Goal: Task Accomplishment & Management: Complete application form

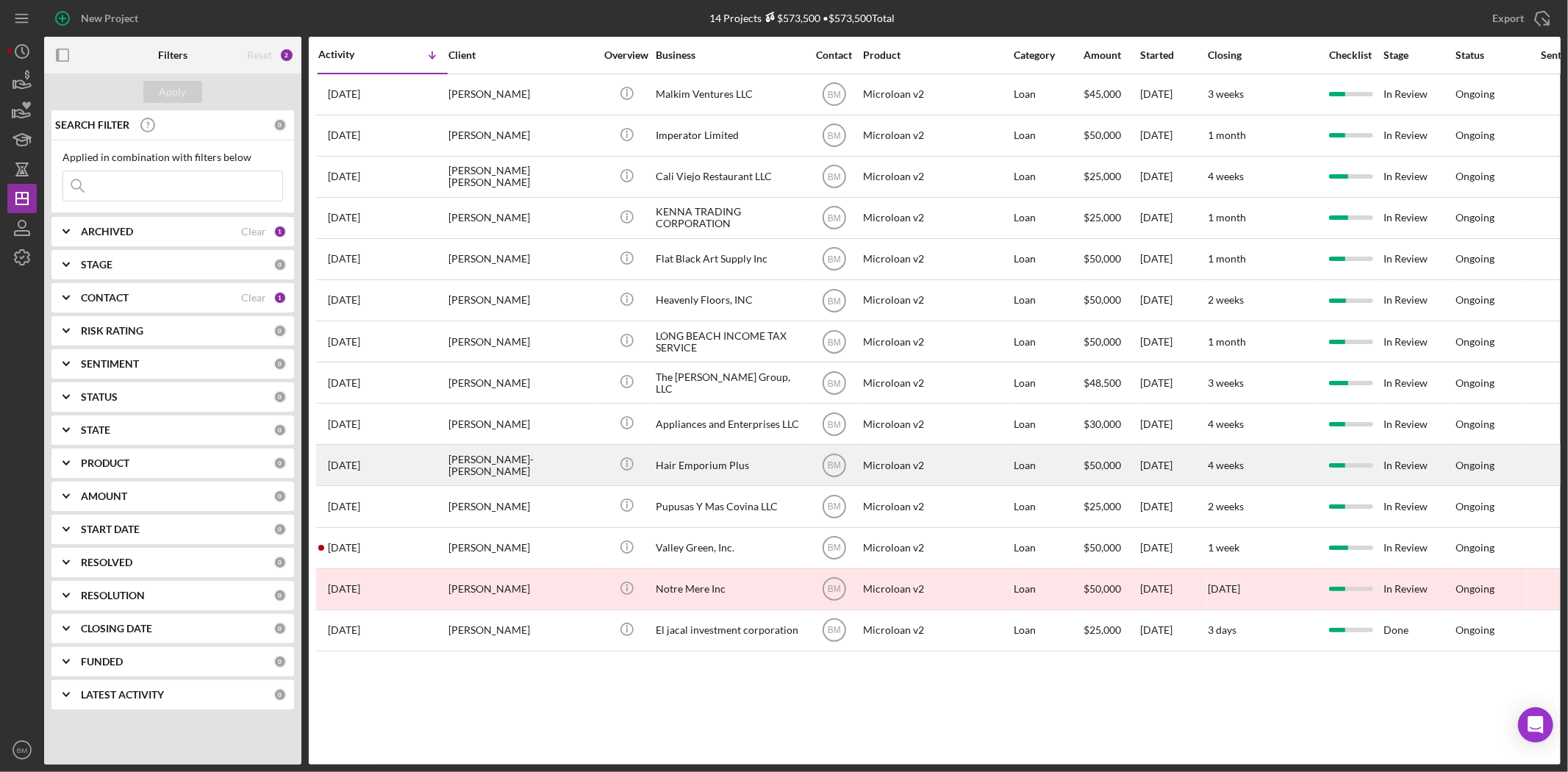
click at [708, 463] on div "Hair Emporium Plus" at bounding box center [729, 465] width 147 height 39
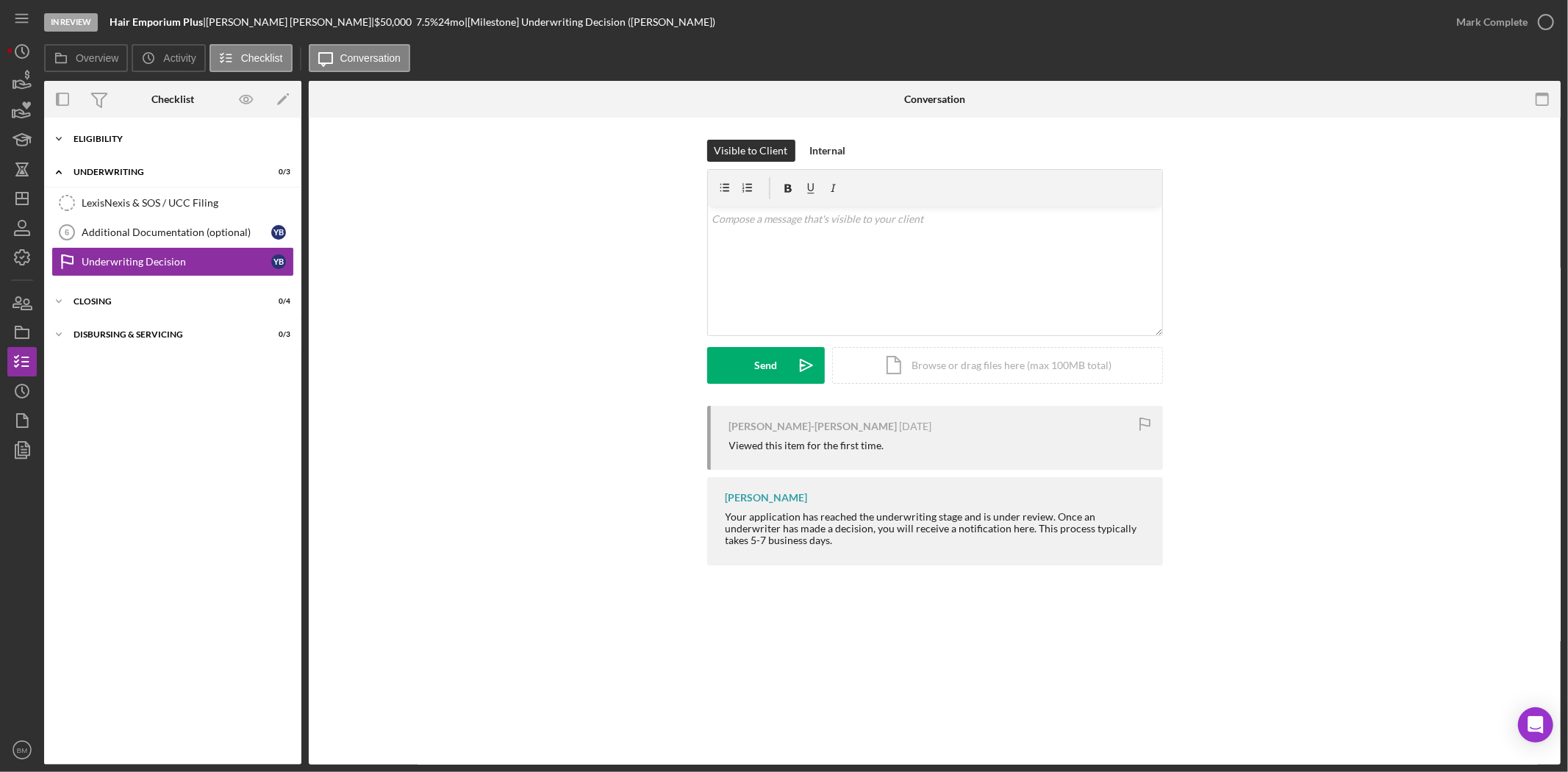
click at [89, 131] on div "Icon/Expander Eligibility 6 / 6" at bounding box center [173, 139] width 257 height 30
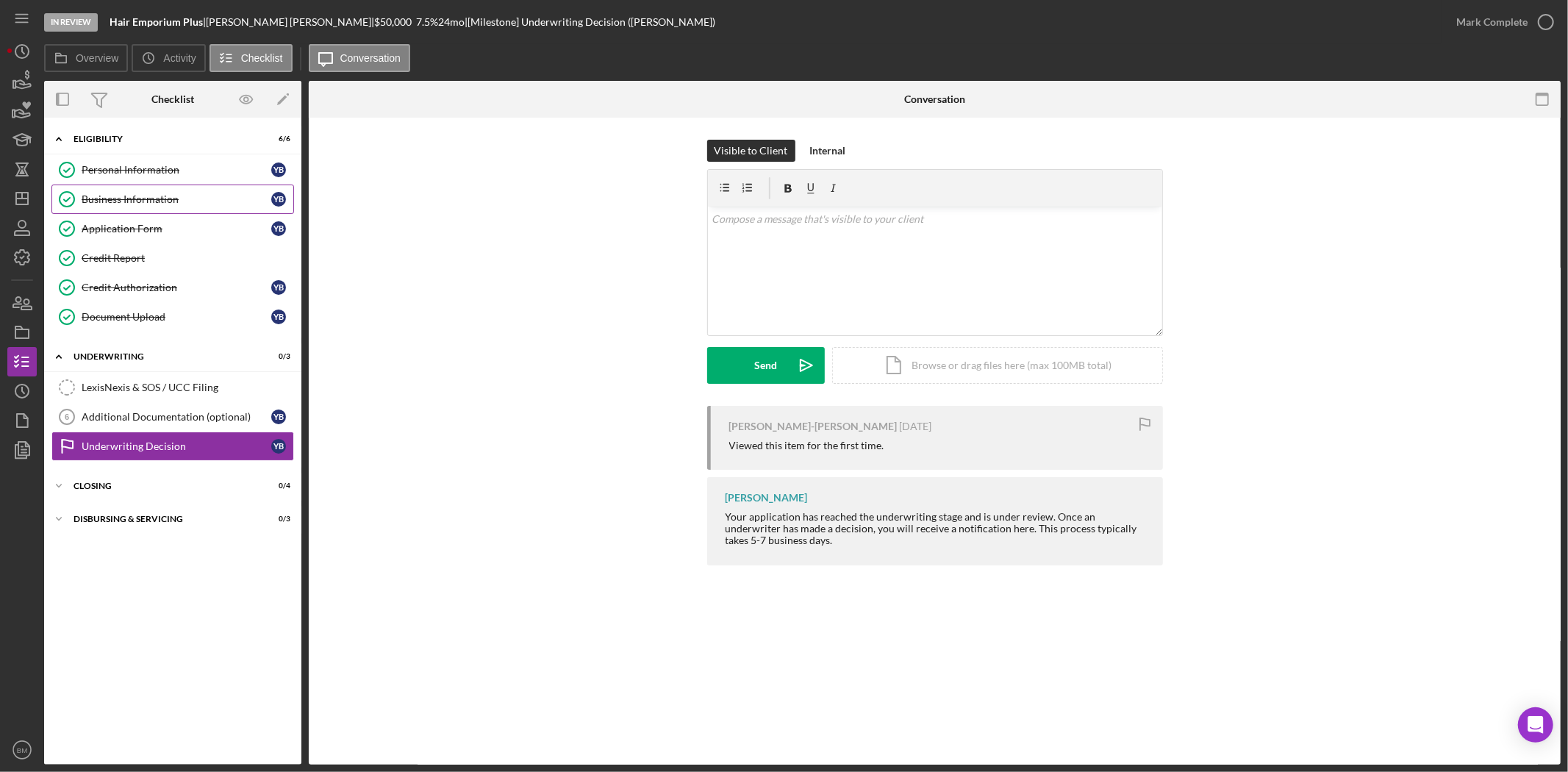
click at [141, 196] on div "Business Information" at bounding box center [175, 199] width 189 height 12
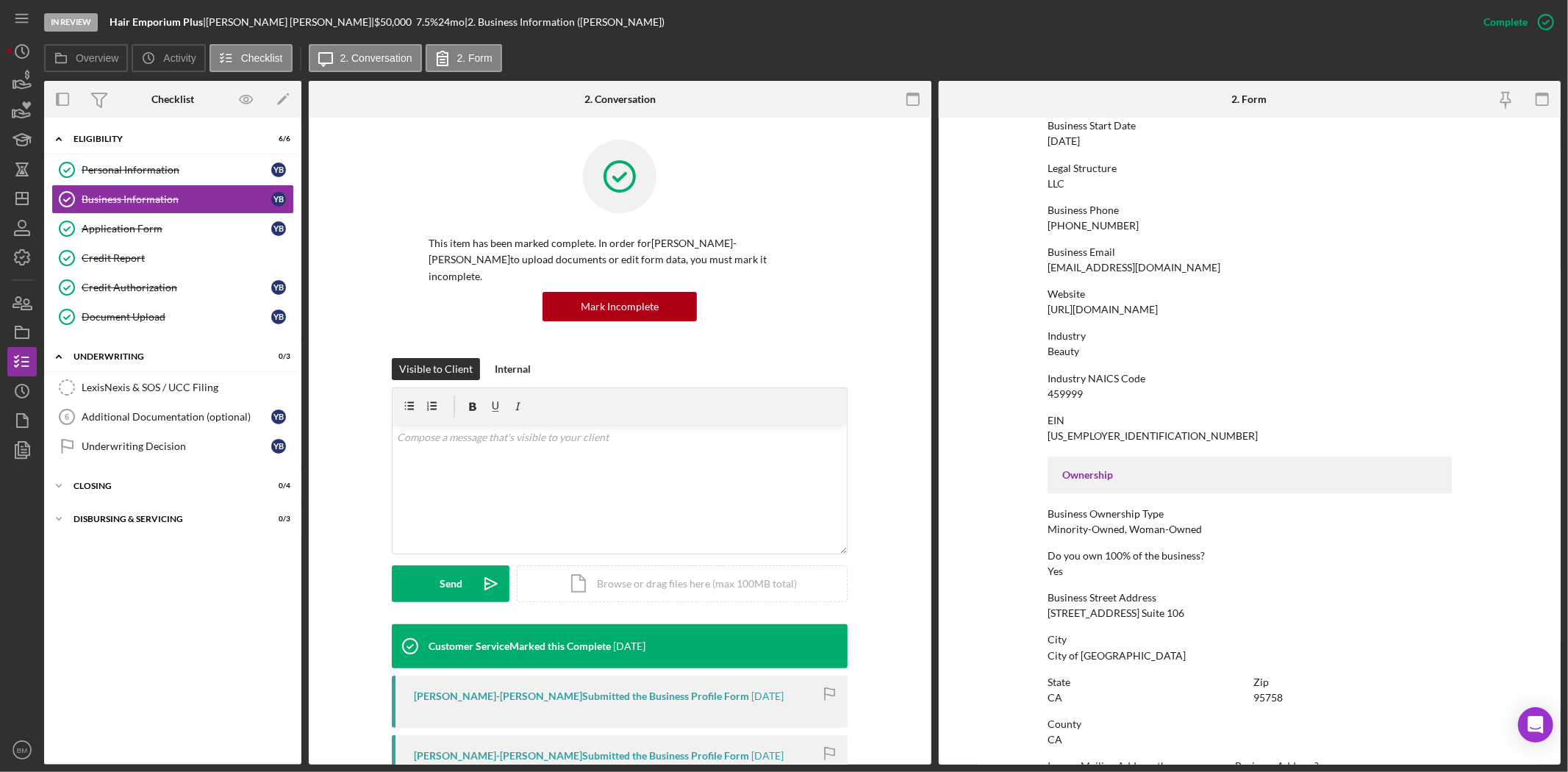
scroll to position [461, 0]
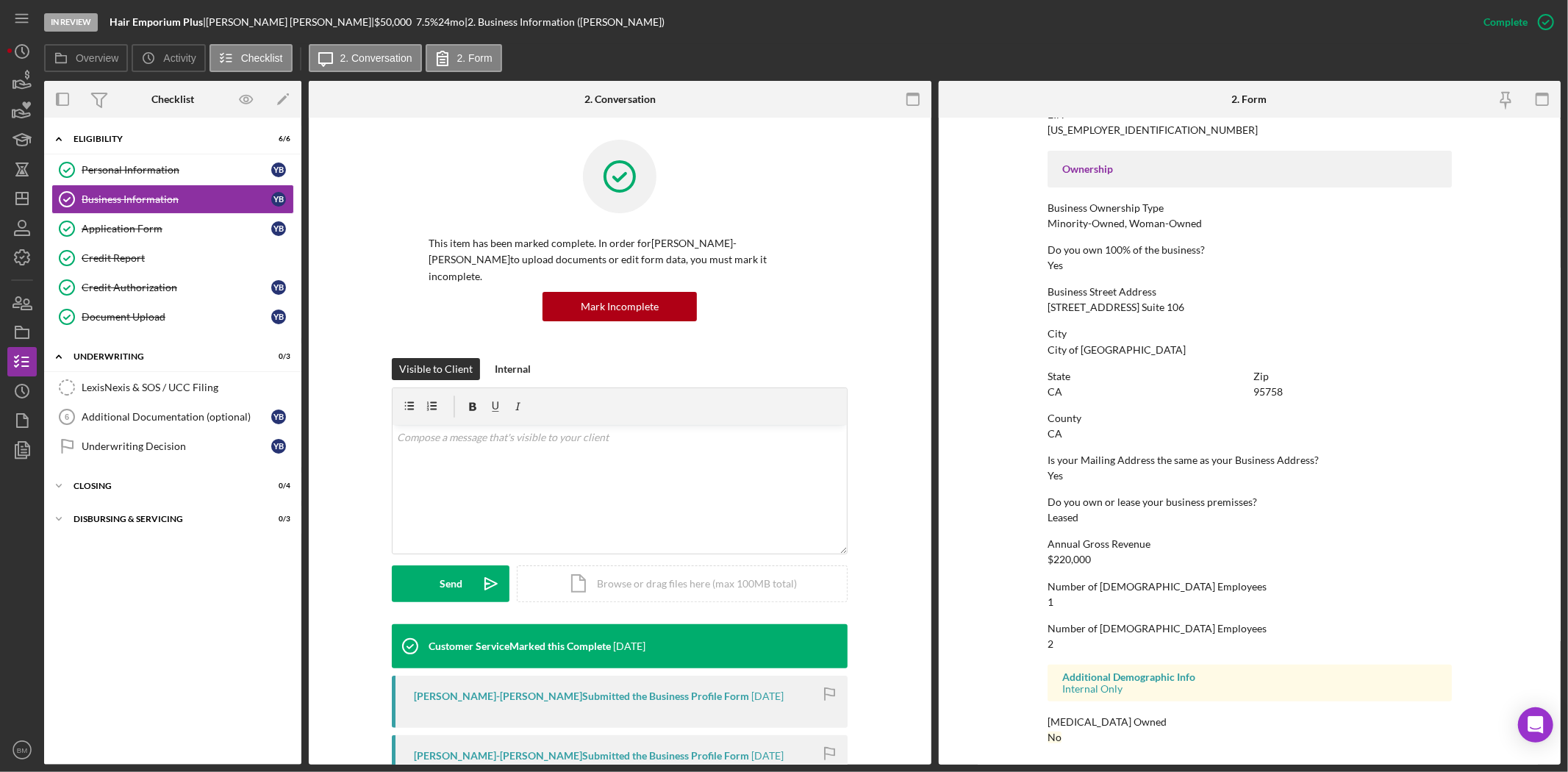
click at [99, 339] on div "Icon/Expander Eligibility 6 / 6 Personal Information Personal Information Y B B…" at bounding box center [173, 441] width 257 height 632
click at [113, 324] on link "Document Upload Document Upload Y B" at bounding box center [173, 317] width 243 height 30
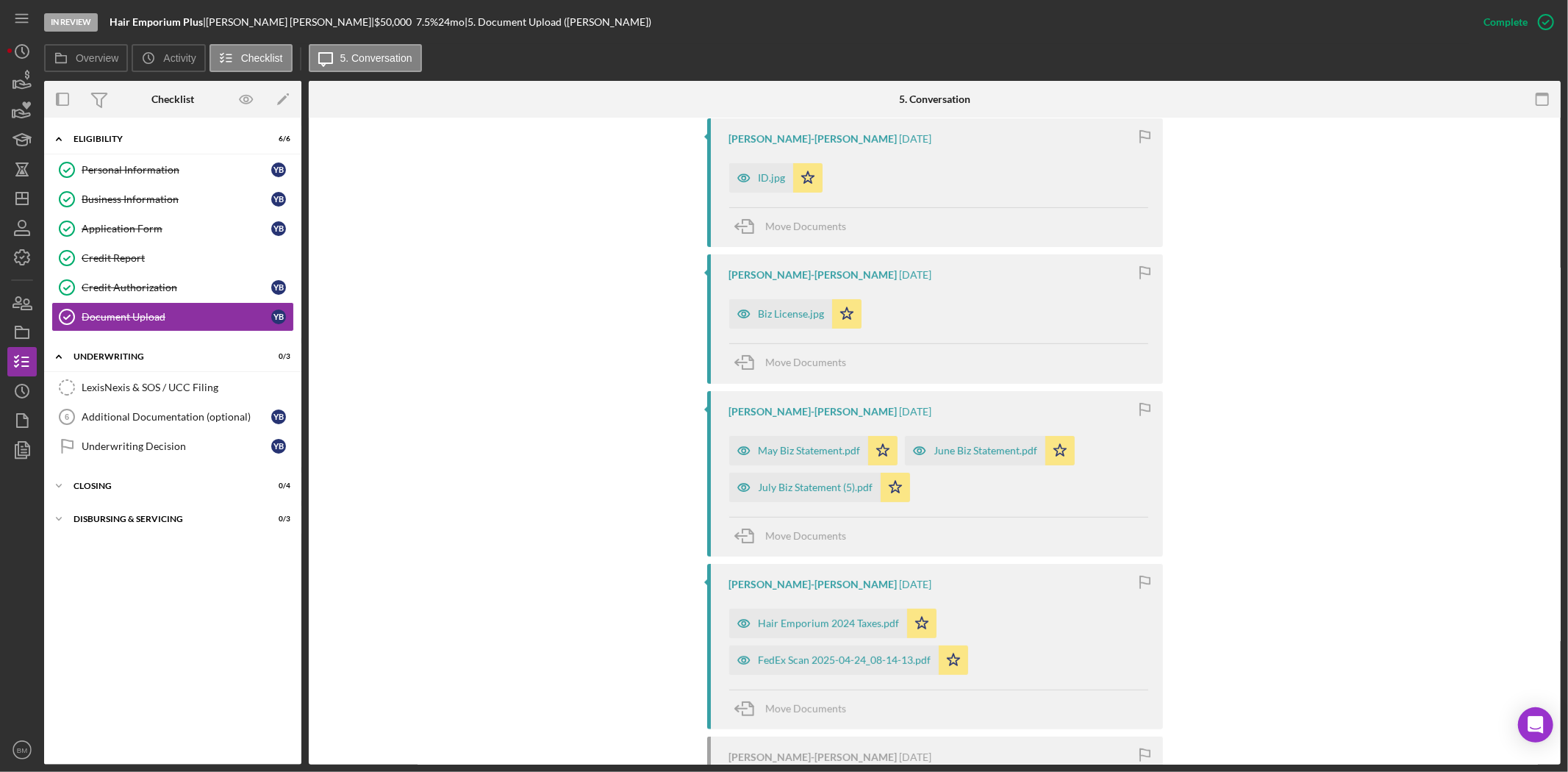
scroll to position [407, 0]
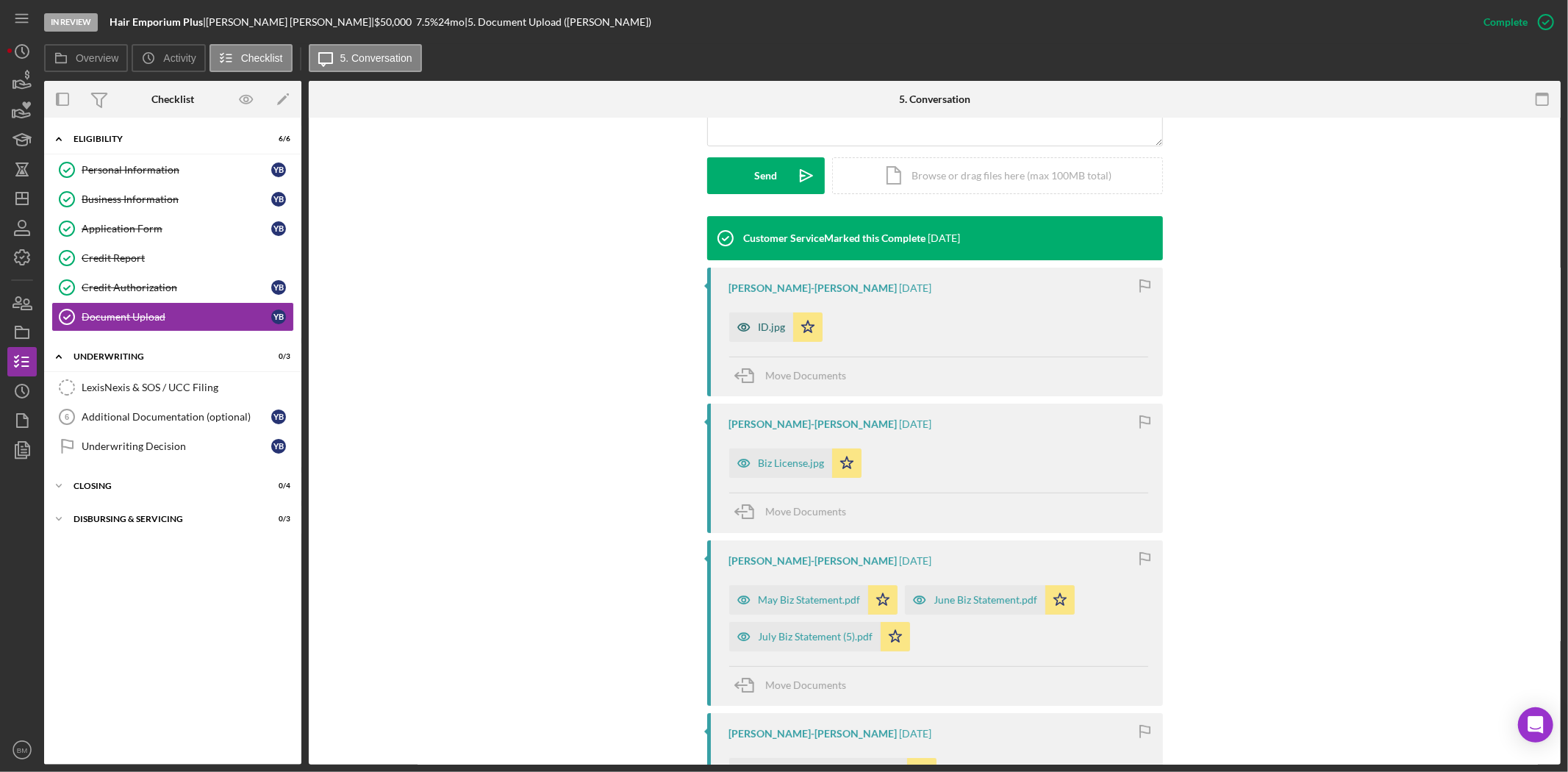
click at [761, 312] on div "ID.jpg" at bounding box center [761, 327] width 64 height 30
